Goal: Find specific page/section: Find specific page/section

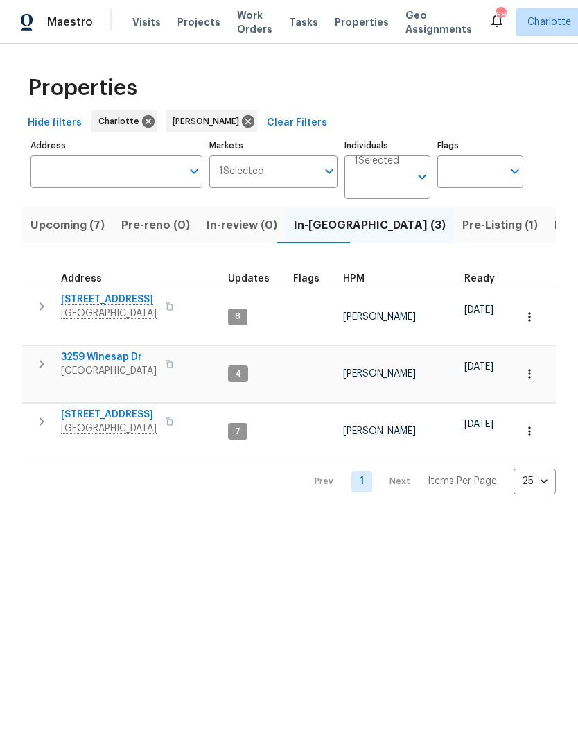
click at [462, 227] on span "Pre-Listing (1)" at bounding box center [500, 225] width 76 height 19
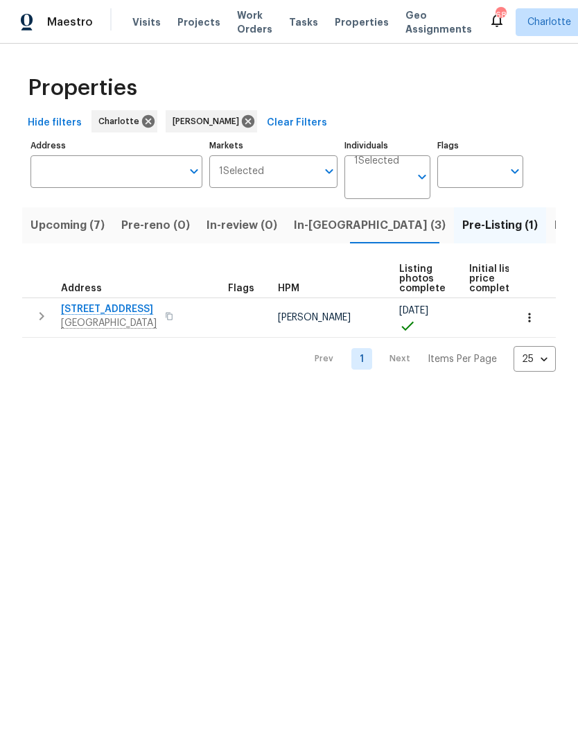
click at [555, 232] on span "Listed (18)" at bounding box center [584, 225] width 58 height 19
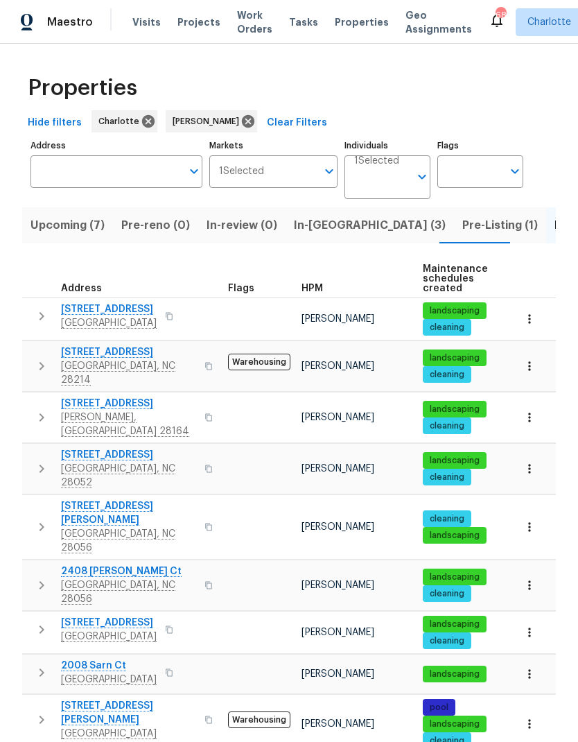
click at [462, 221] on span "Pre-Listing (1)" at bounding box center [500, 225] width 76 height 19
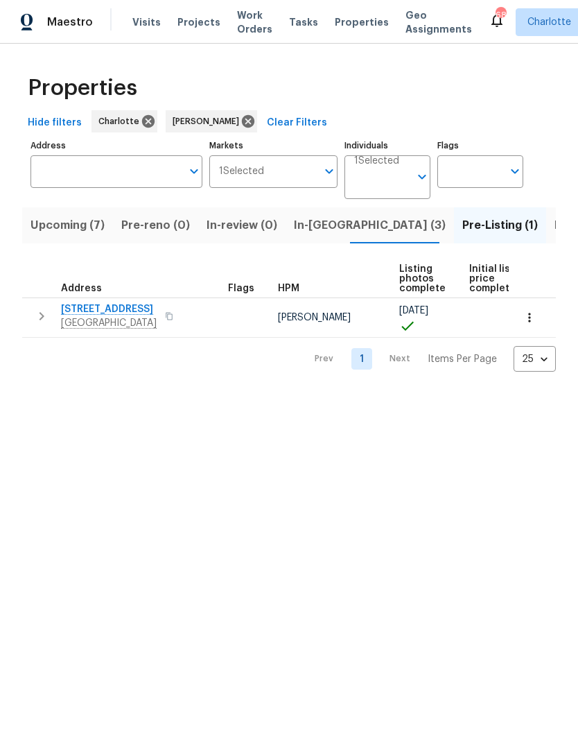
click at [555, 221] on span "Listed (18)" at bounding box center [584, 225] width 58 height 19
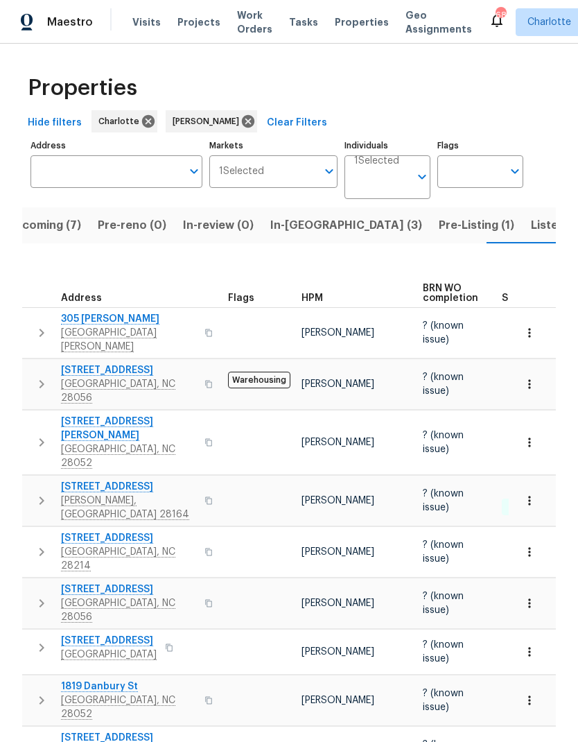
scroll to position [24, 0]
click at [45, 741] on icon "button" at bounding box center [41, 751] width 17 height 17
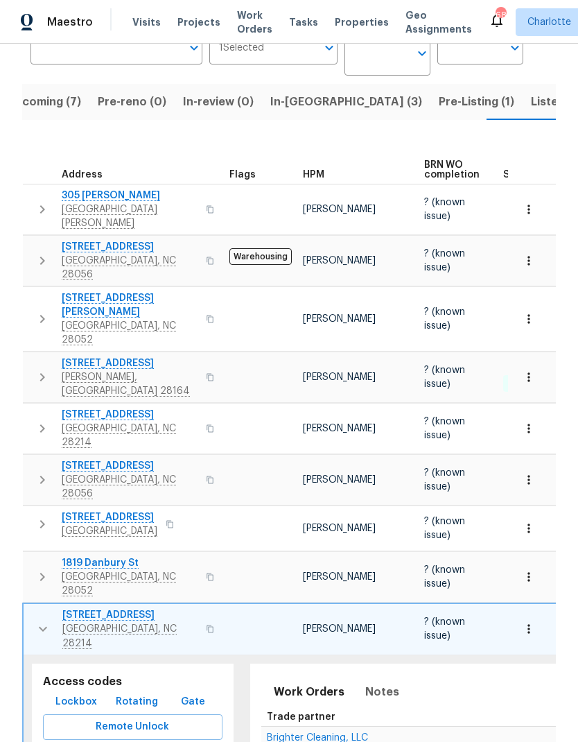
scroll to position [132, 0]
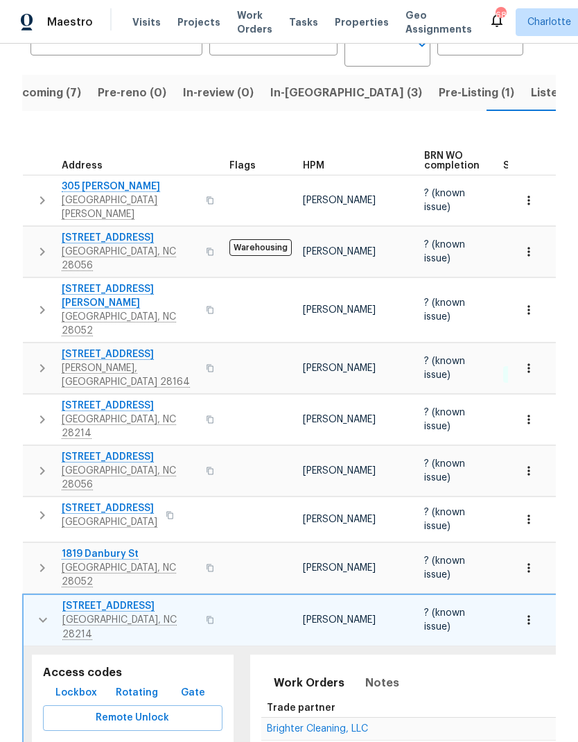
click at [80, 684] on span "Lockbox" at bounding box center [76, 692] width 42 height 17
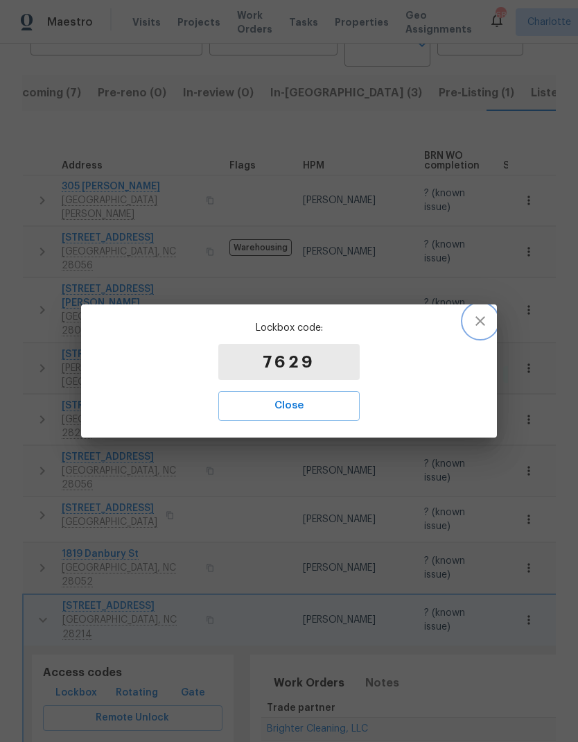
click at [486, 325] on icon "button" at bounding box center [480, 321] width 17 height 17
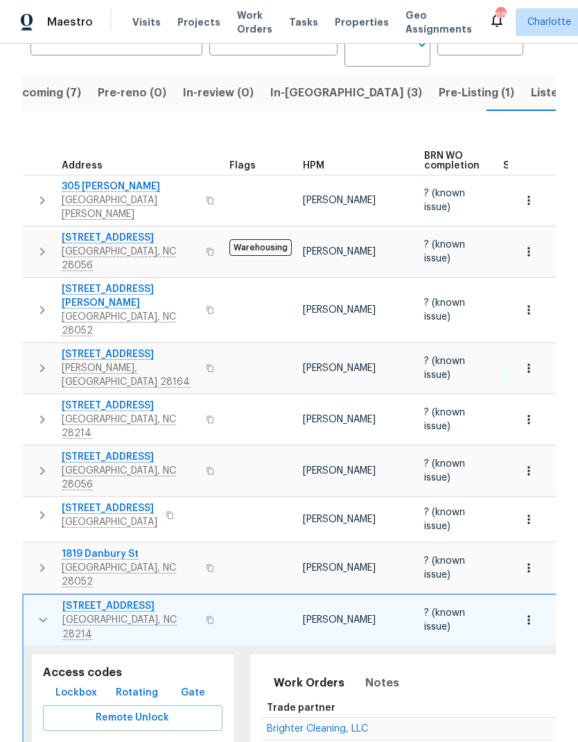
click at [40, 611] on icon "button" at bounding box center [43, 619] width 17 height 17
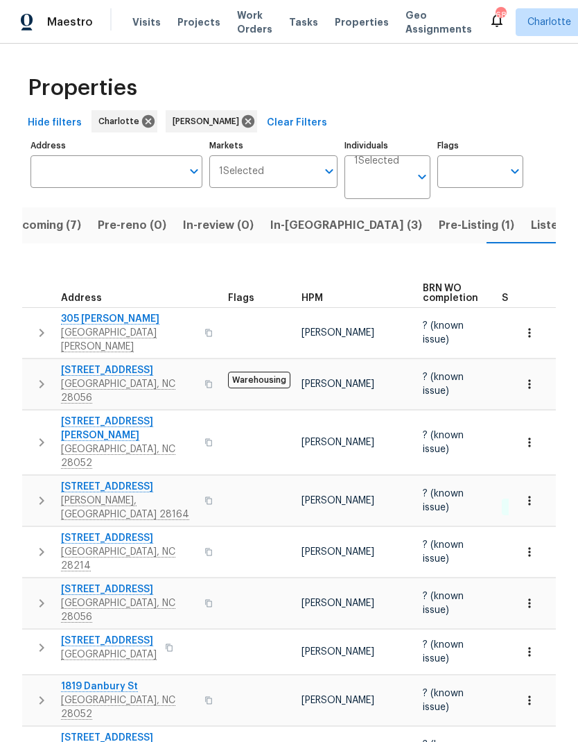
scroll to position [0, 0]
